Goal: Navigation & Orientation: Find specific page/section

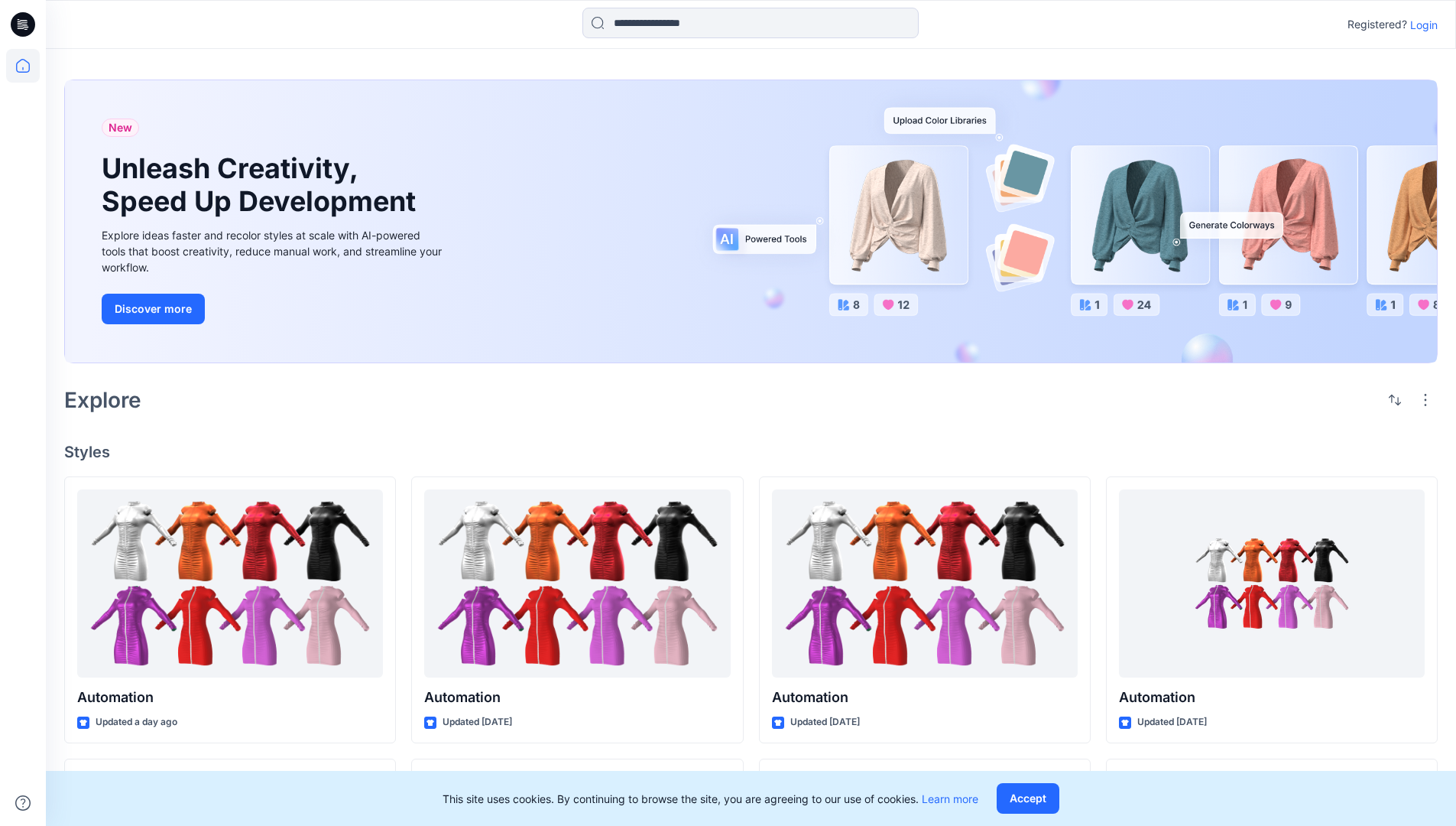
click at [1420, 24] on p "Login" at bounding box center [1423, 24] width 27 height 16
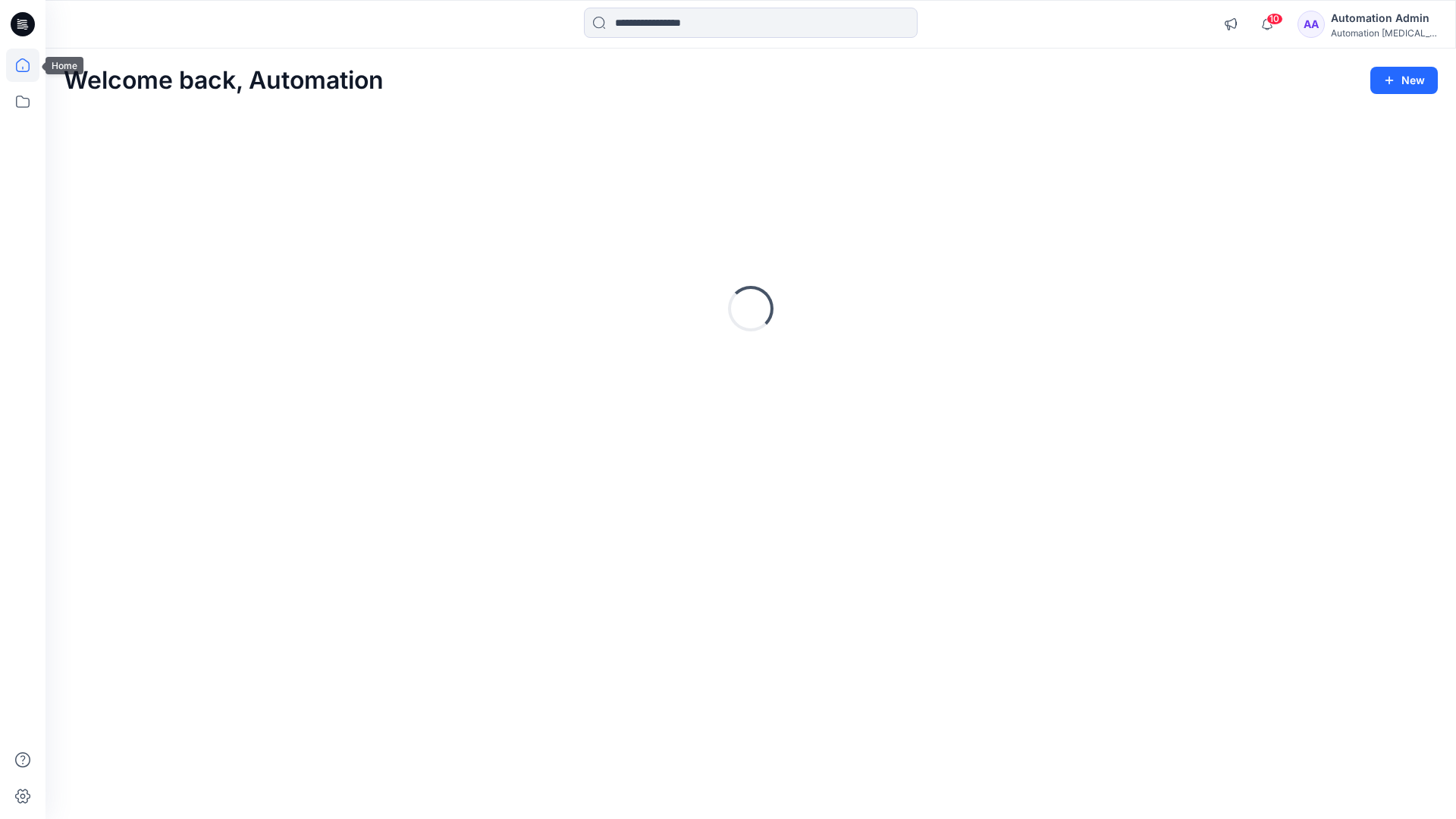
click at [29, 65] on icon at bounding box center [22, 65] width 14 height 14
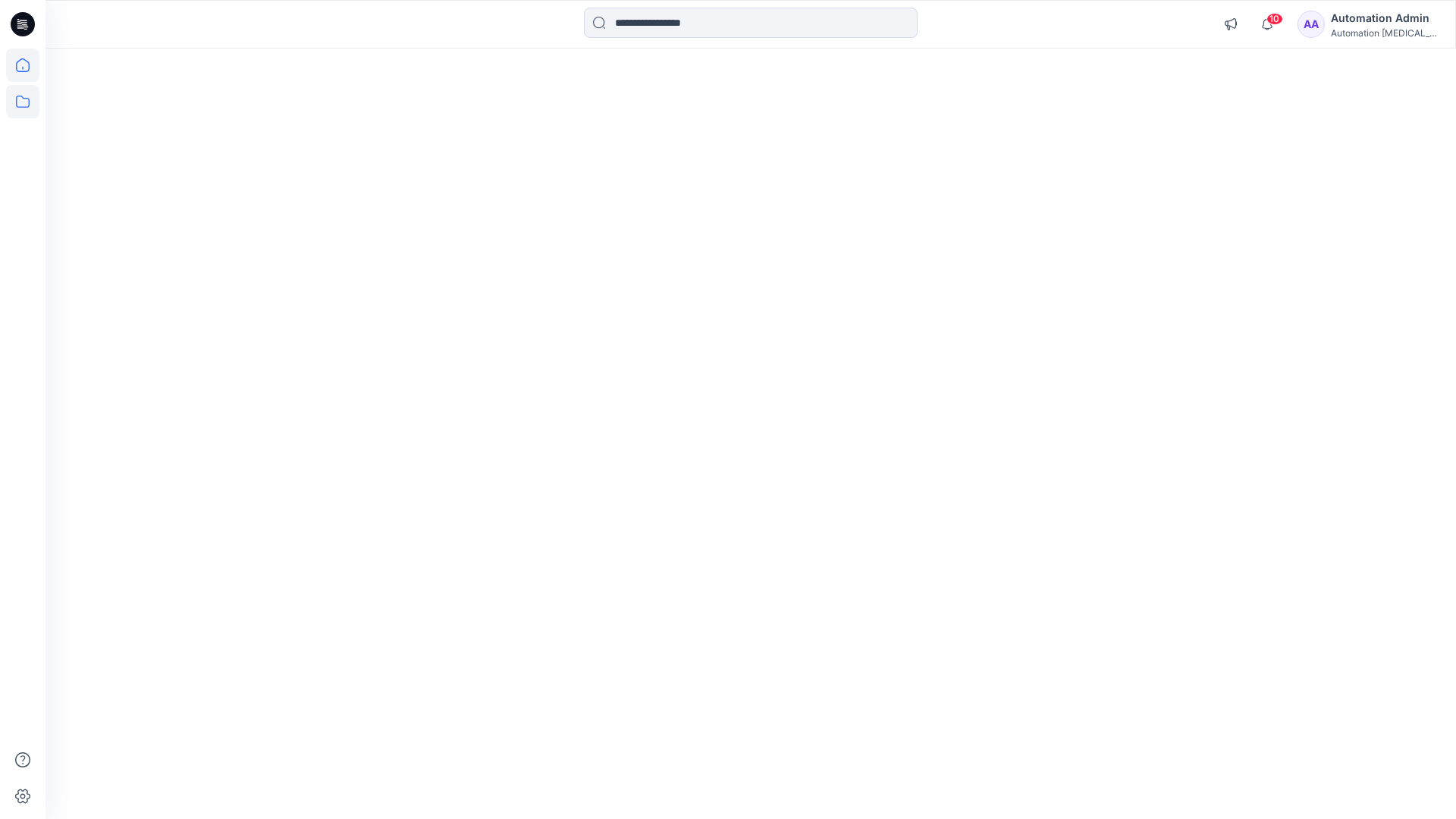
click at [23, 98] on icon at bounding box center [22, 101] width 14 height 12
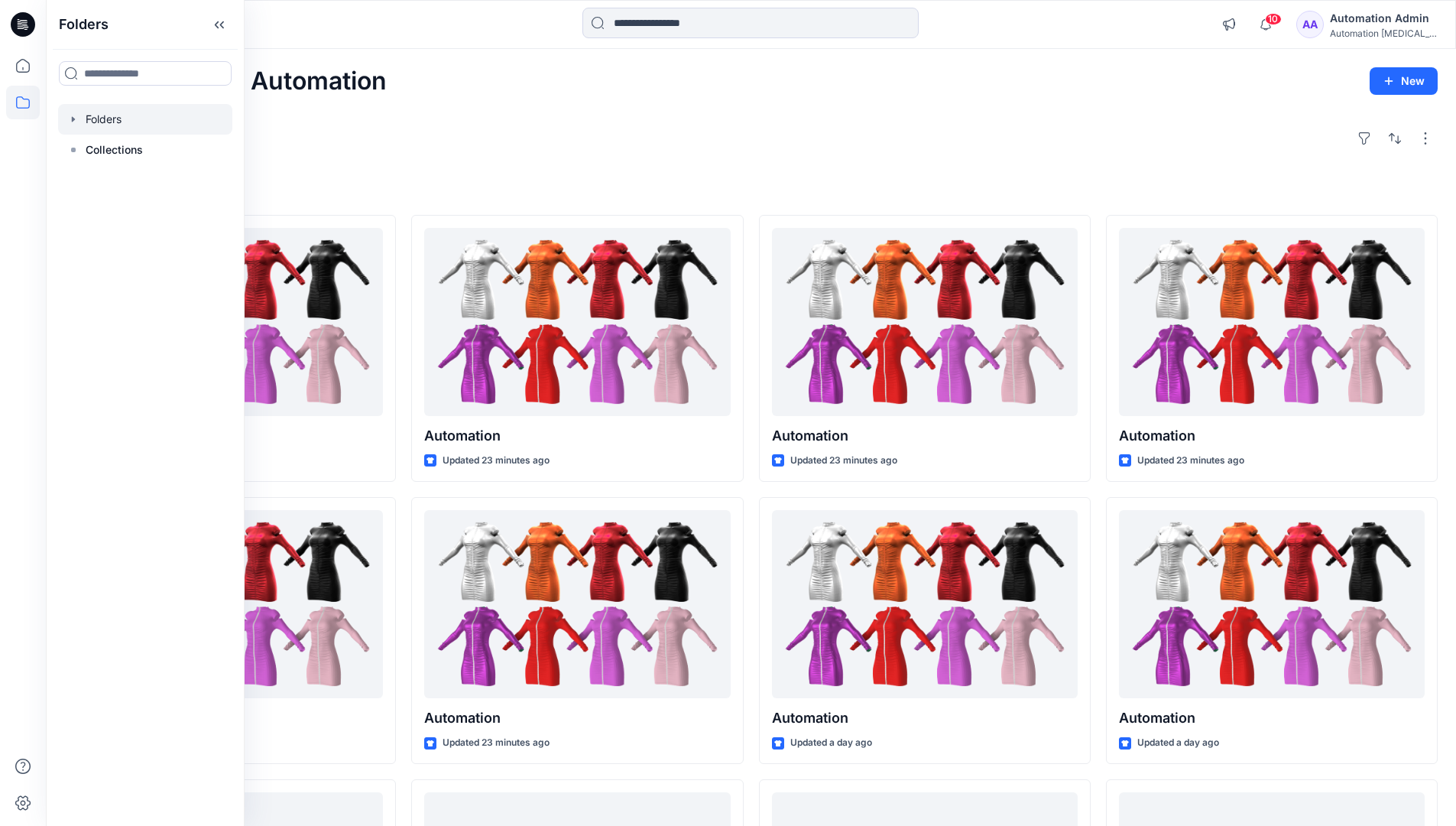
click at [111, 119] on div at bounding box center [145, 119] width 174 height 31
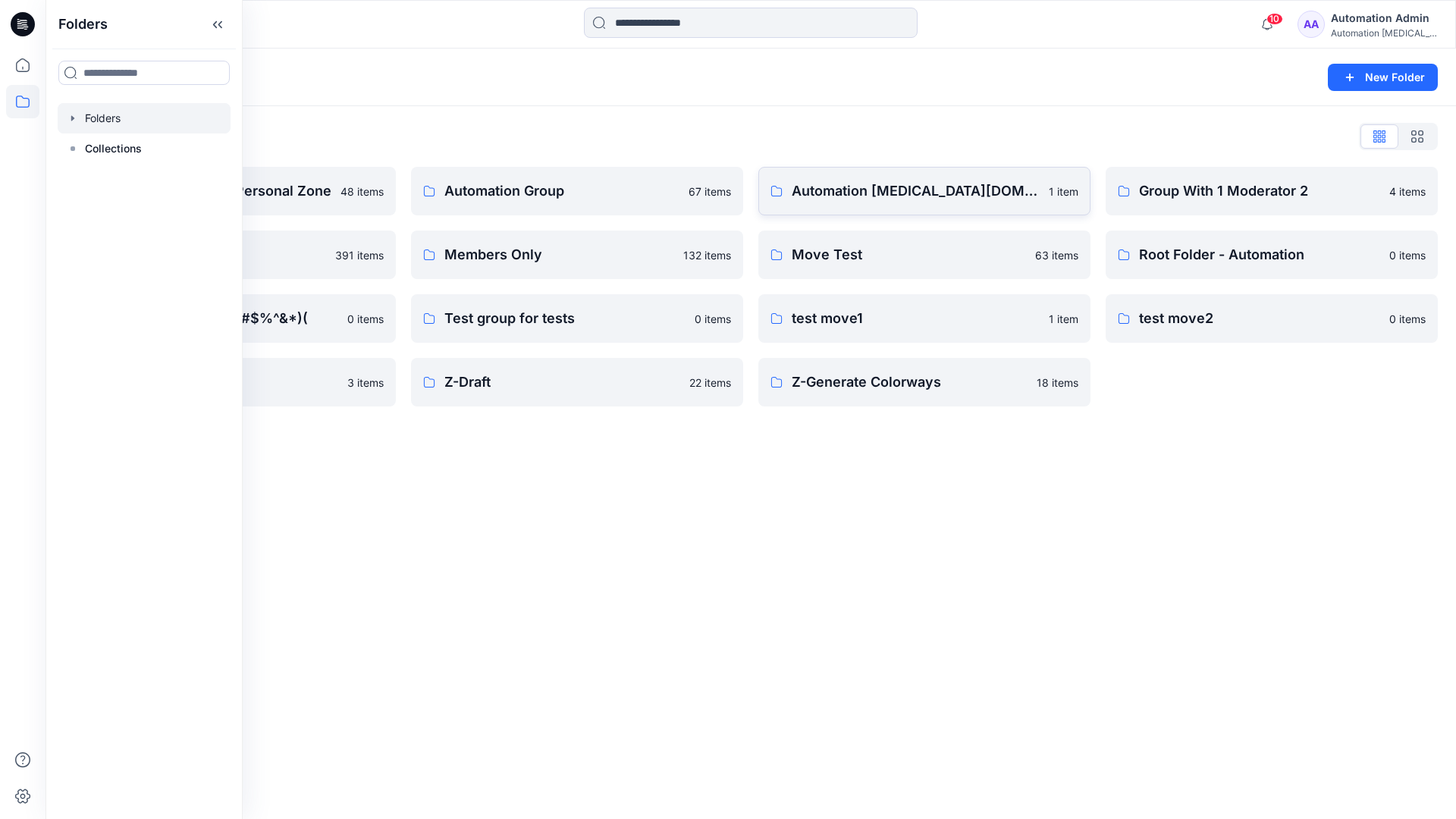
click at [870, 198] on p "Automation testim.io" at bounding box center [915, 191] width 248 height 21
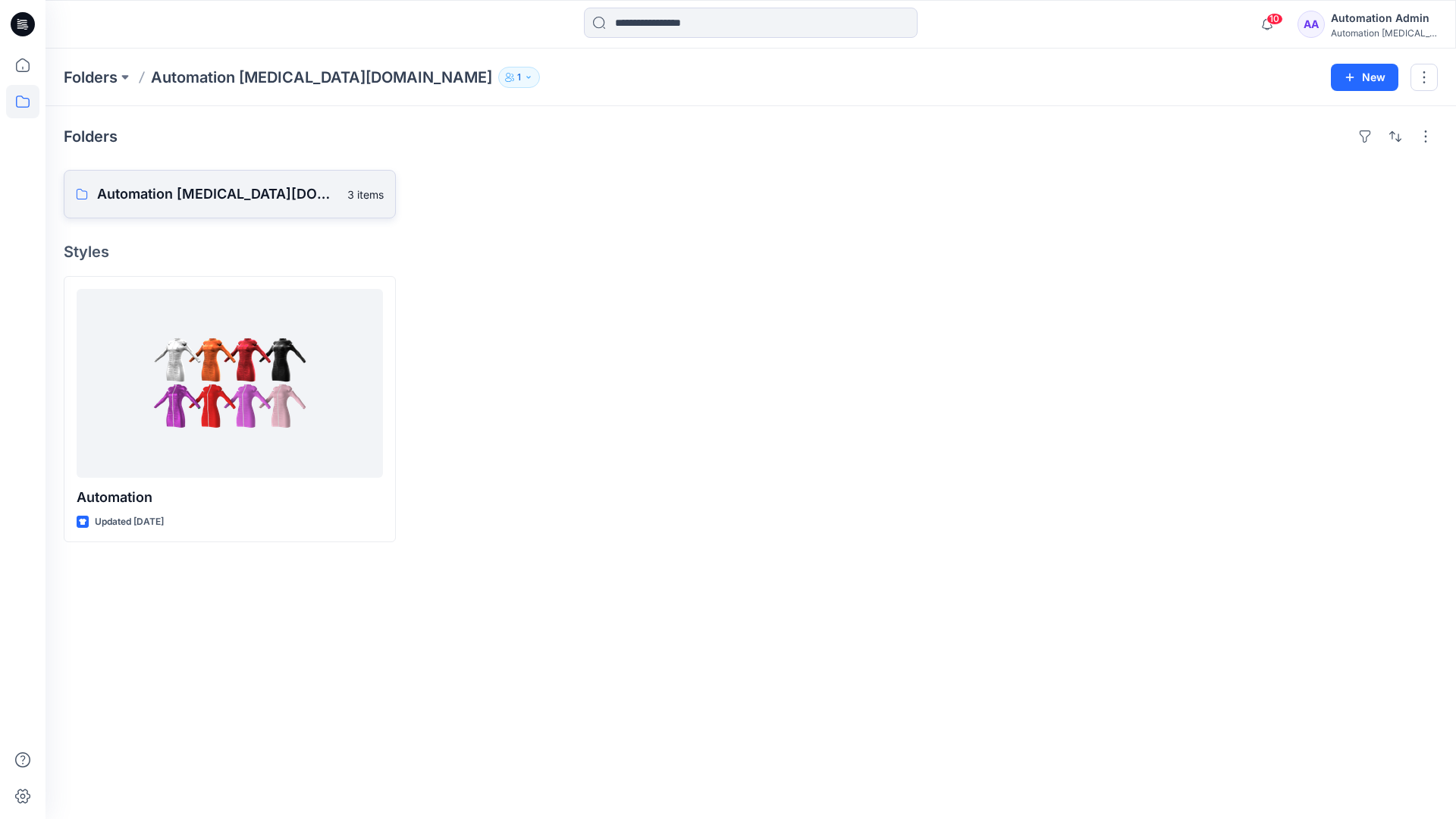
click at [213, 200] on p "Automation testim.io Board" at bounding box center [218, 194] width 241 height 21
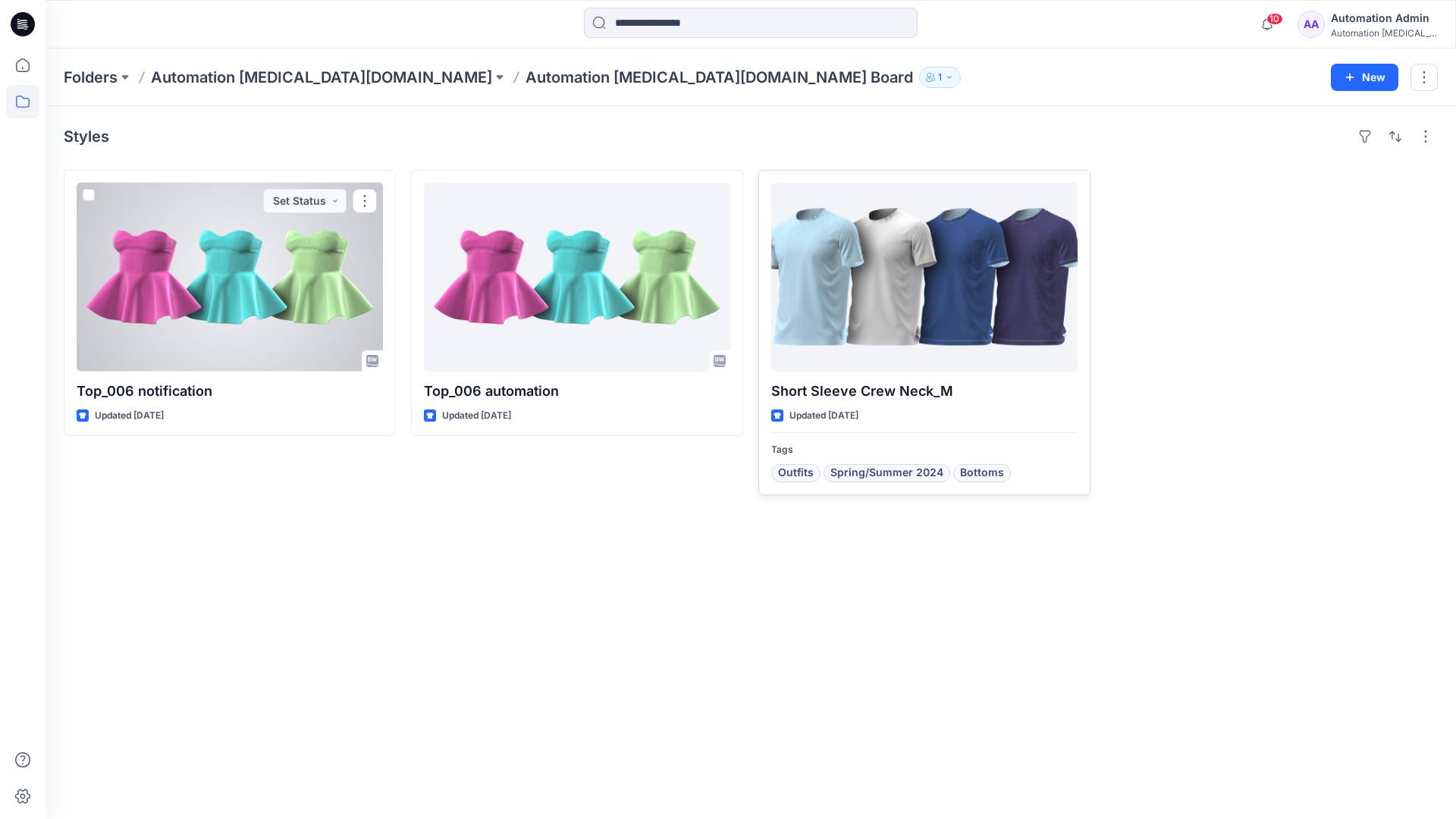
click at [868, 291] on div at bounding box center [924, 277] width 306 height 189
